Goal: Contribute content: Add original content to the website for others to see

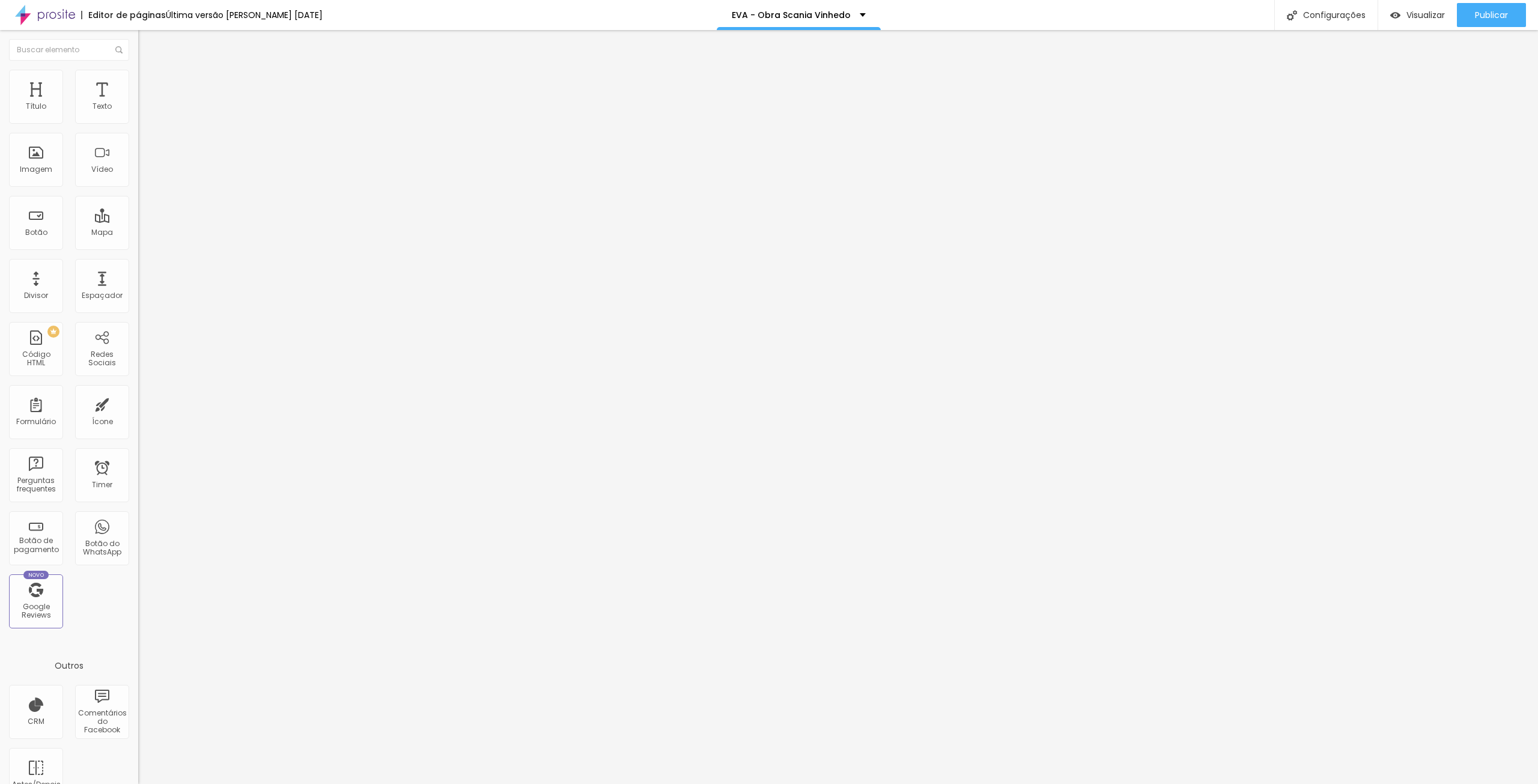
click at [138, 103] on span "Trocar imagem" at bounding box center [170, 98] width 65 height 10
drag, startPoint x: 24, startPoint y: 332, endPoint x: 0, endPoint y: 325, distance: 25.0
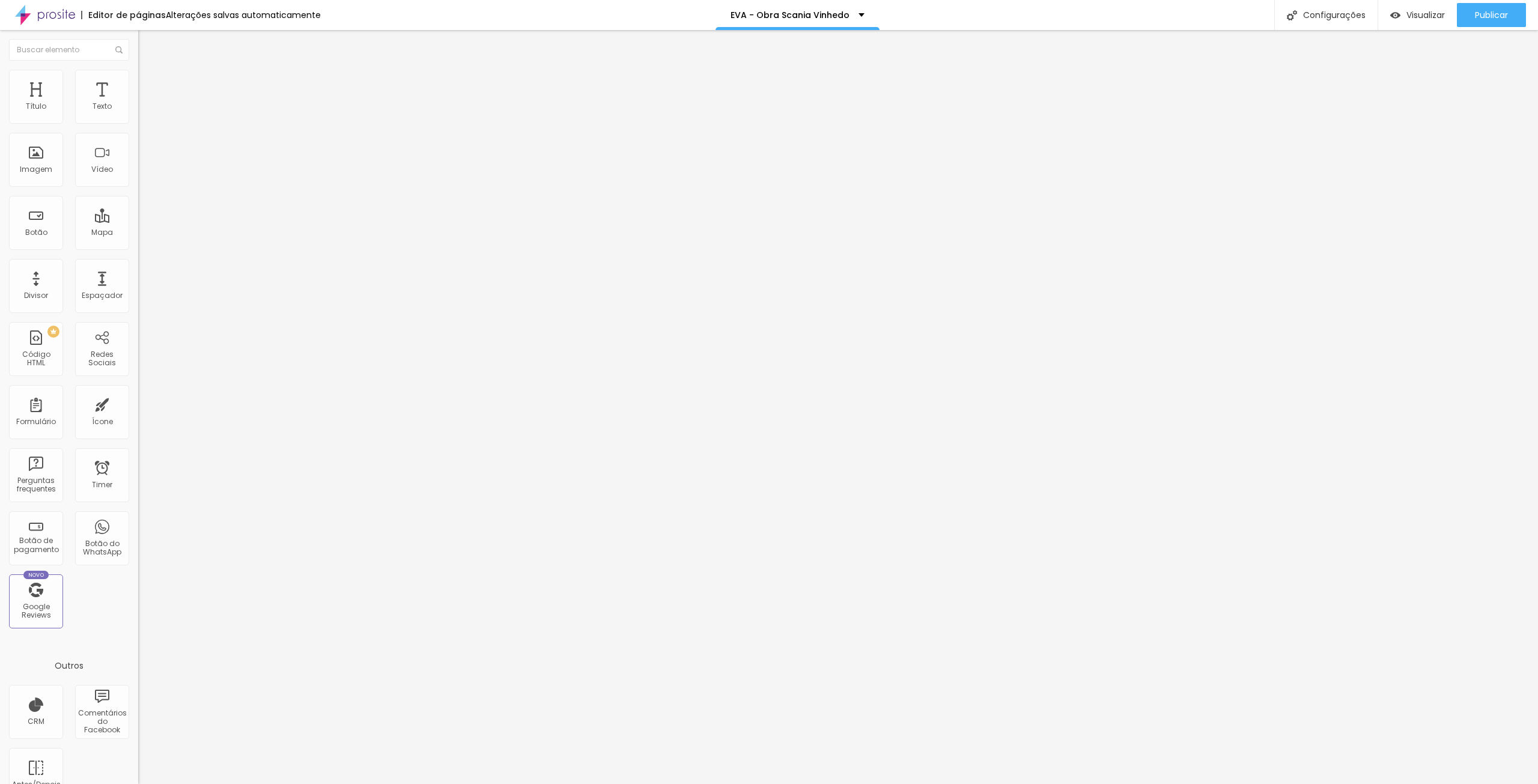
click at [138, 332] on div "Imagem Antes Trocar imagem Descrição Antes 20 JANEIRO 2025 Imagem Depois Trocar…" at bounding box center [207, 222] width 138 height 258
type input "03 OUTUBRO 2025"
click at [138, 161] on span "Trocar imagem" at bounding box center [170, 155] width 65 height 10
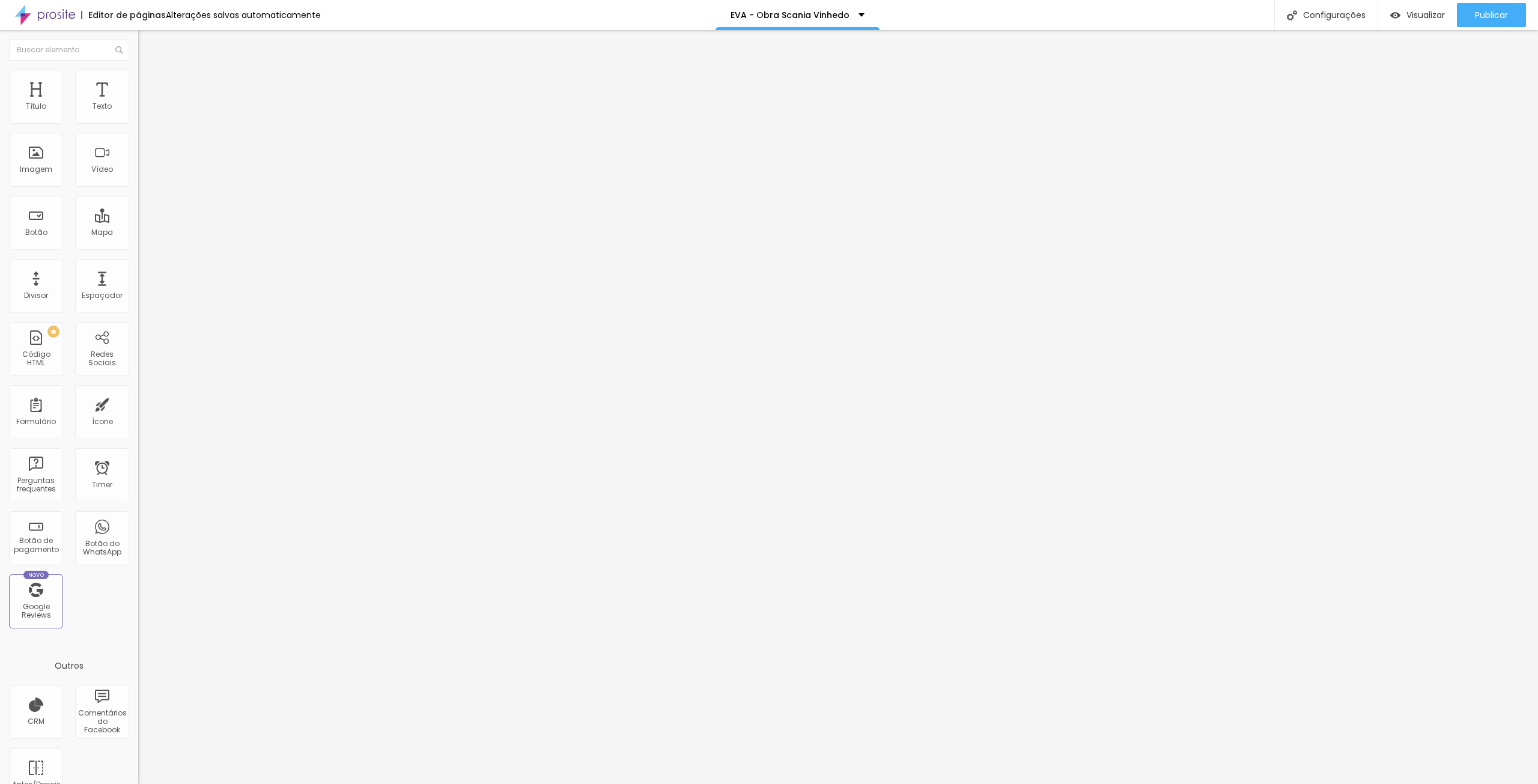
drag, startPoint x: 26, startPoint y: 335, endPoint x: 61, endPoint y: 335, distance: 35.0
click at [138, 178] on input "26 SETEMBRO 2025" at bounding box center [210, 172] width 144 height 12
type input "03 OUTUBRO 2025"
click at [138, 161] on span "Trocar imagem" at bounding box center [170, 155] width 65 height 10
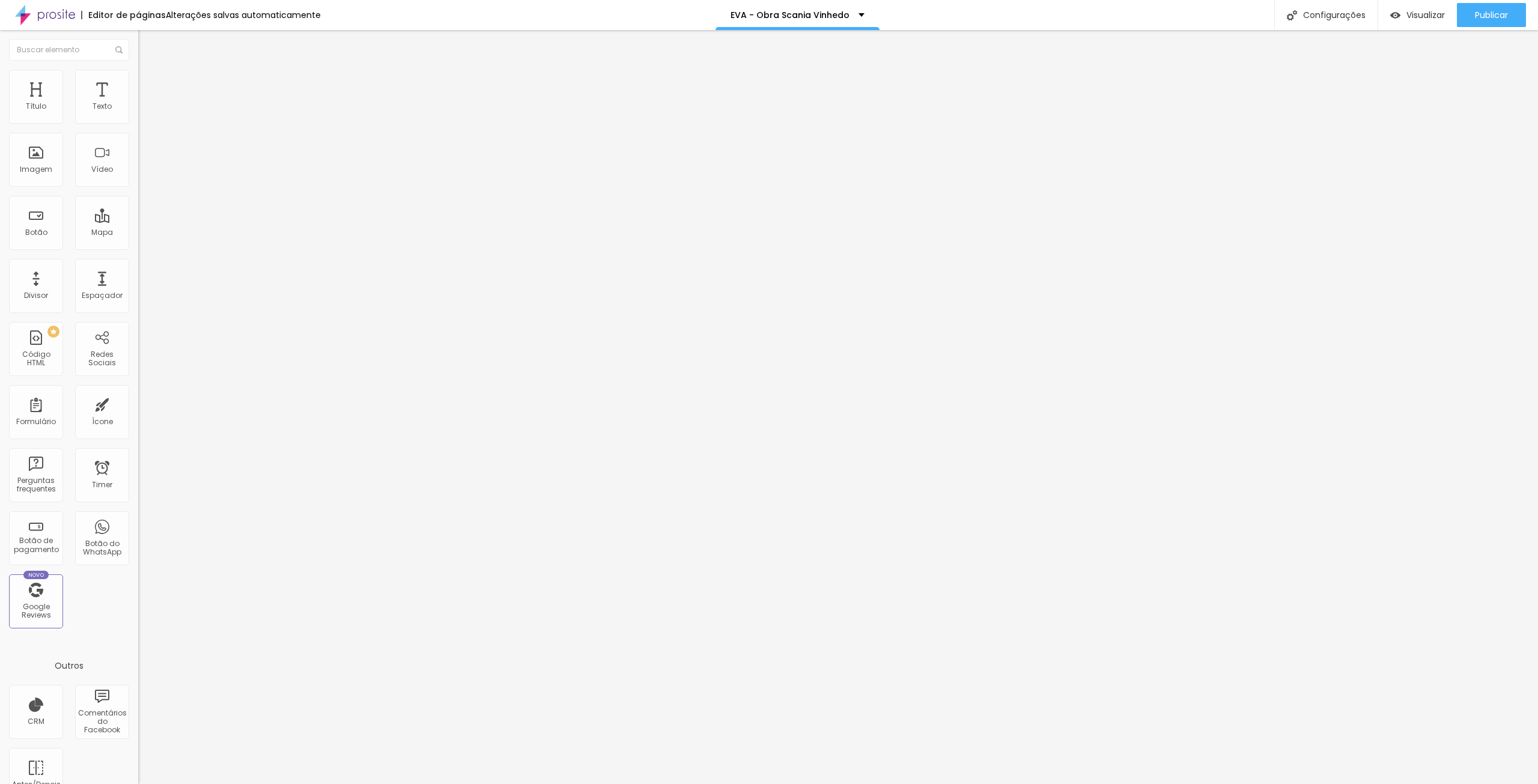
click at [1502, 14] on span "Publicar" at bounding box center [1492, 15] width 33 height 10
click at [1434, 17] on span "Visualizar" at bounding box center [1415, 15] width 38 height 10
